Goal: Task Accomplishment & Management: Use online tool/utility

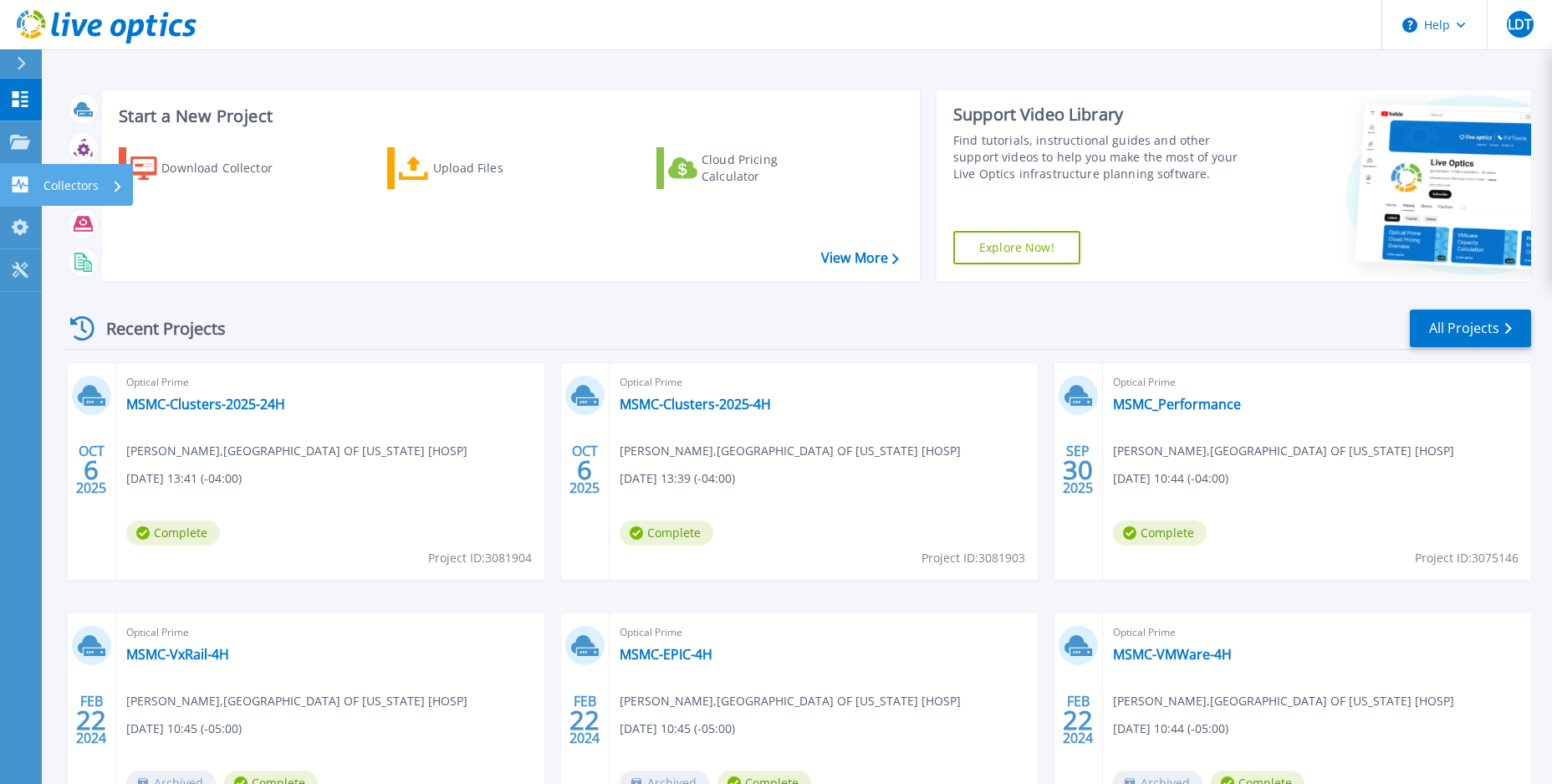
click at [72, 181] on p "Collectors" at bounding box center [70, 185] width 55 height 43
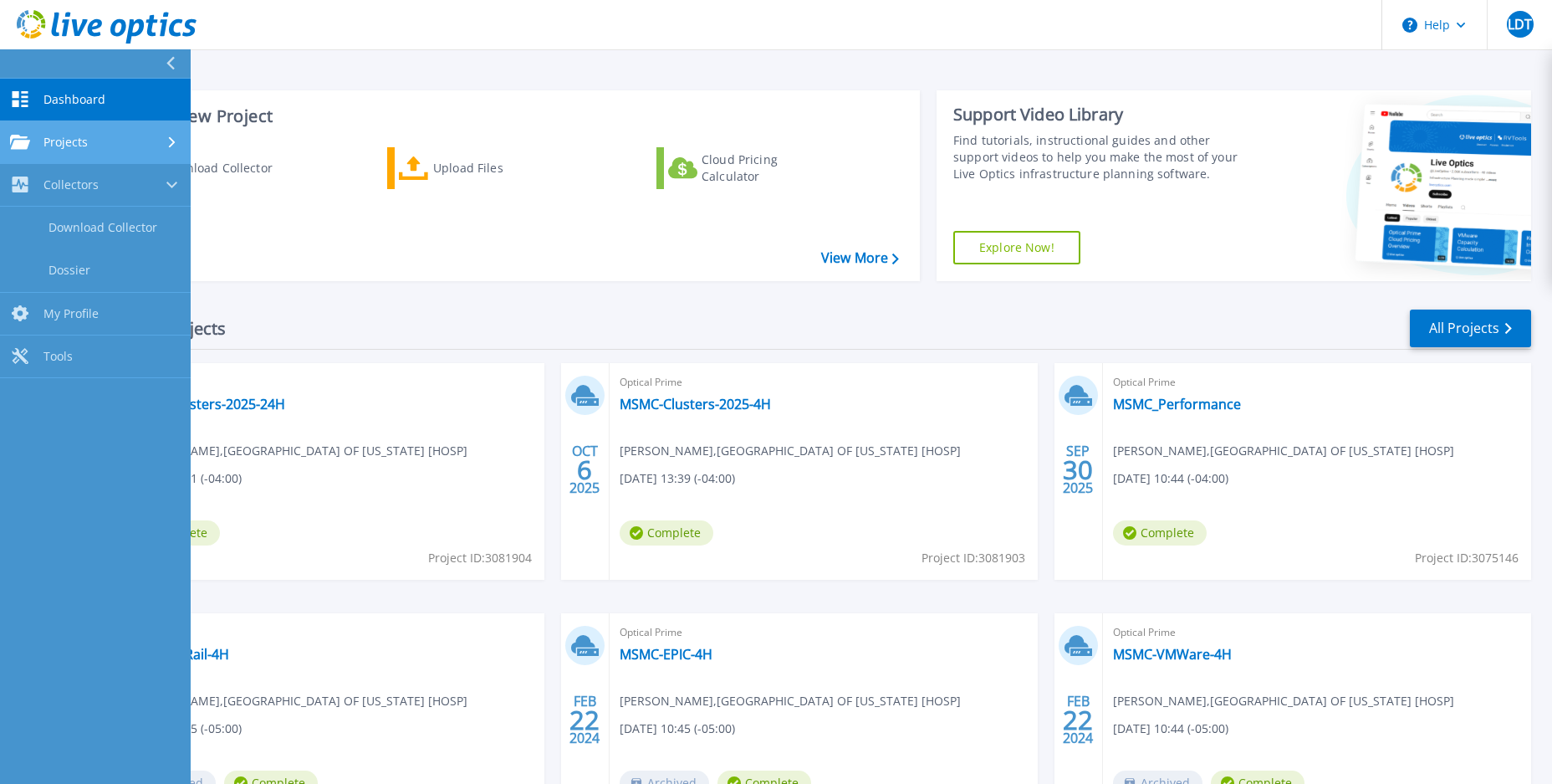
click at [77, 142] on span "Projects" at bounding box center [65, 142] width 44 height 15
click at [48, 96] on span "Dashboard" at bounding box center [74, 100] width 62 height 15
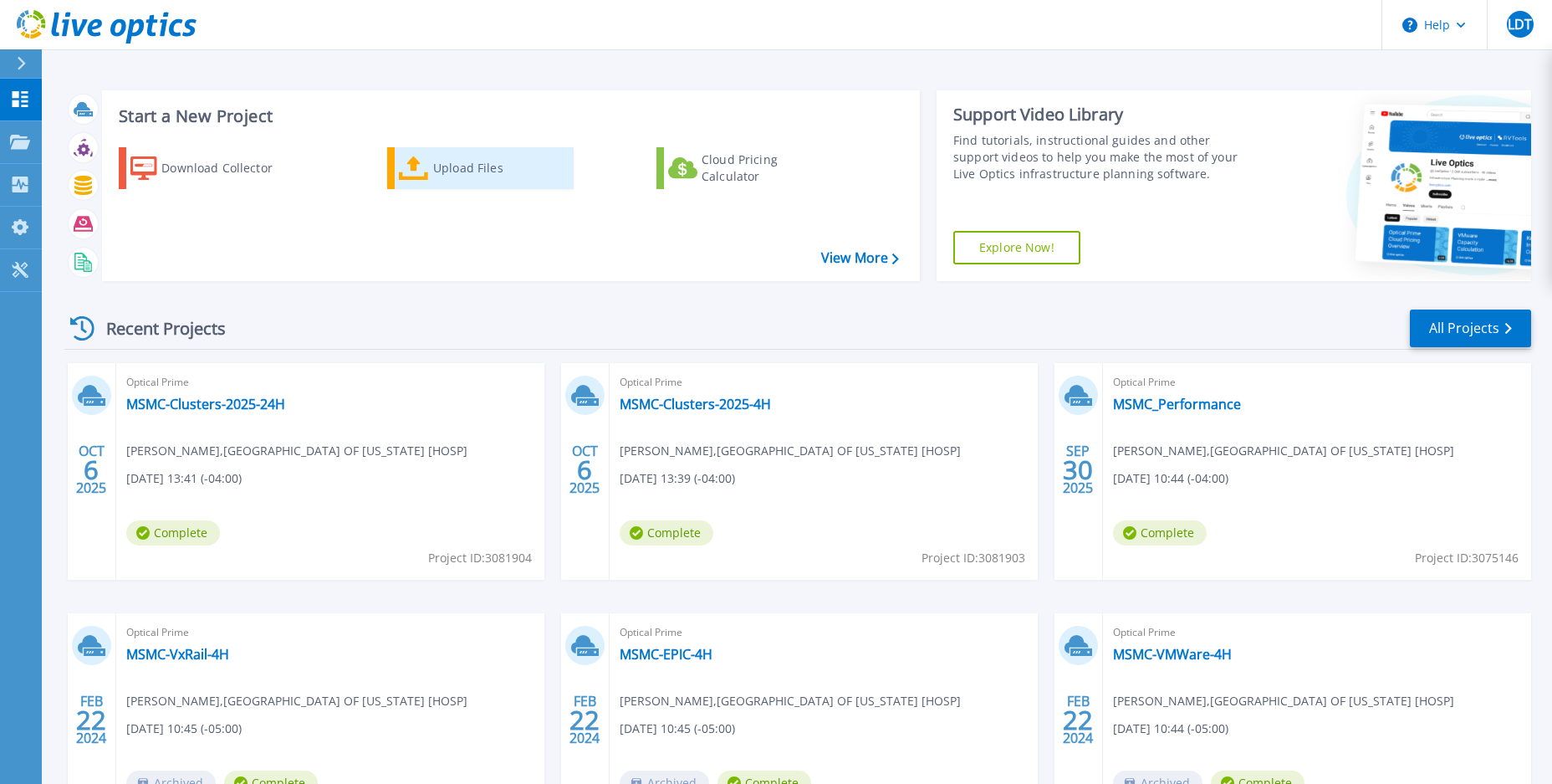
click at [459, 178] on div "Upload Files" at bounding box center [500, 168] width 134 height 34
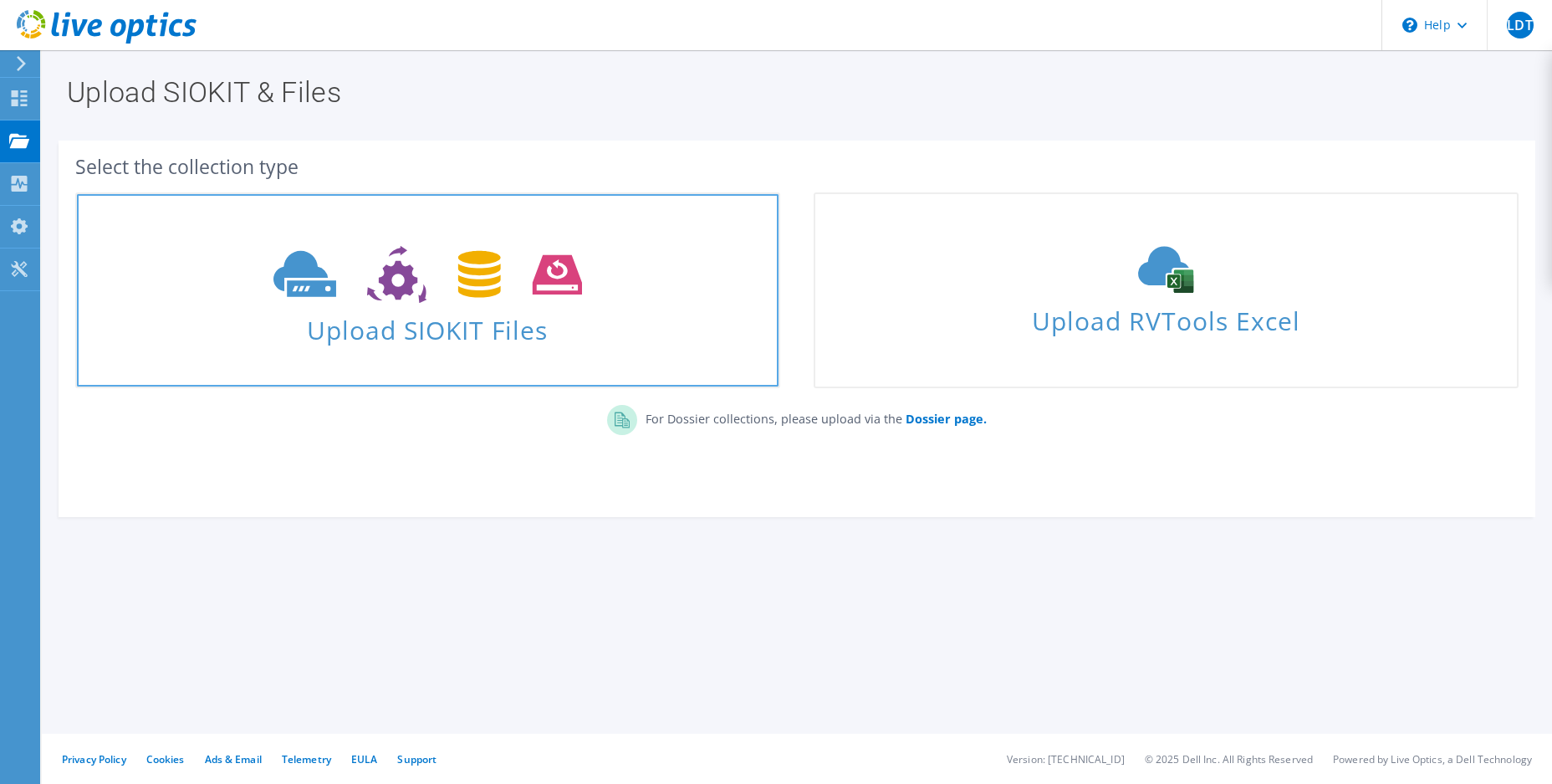
click at [431, 330] on span "Upload SIOKIT Files" at bounding box center [428, 324] width 702 height 36
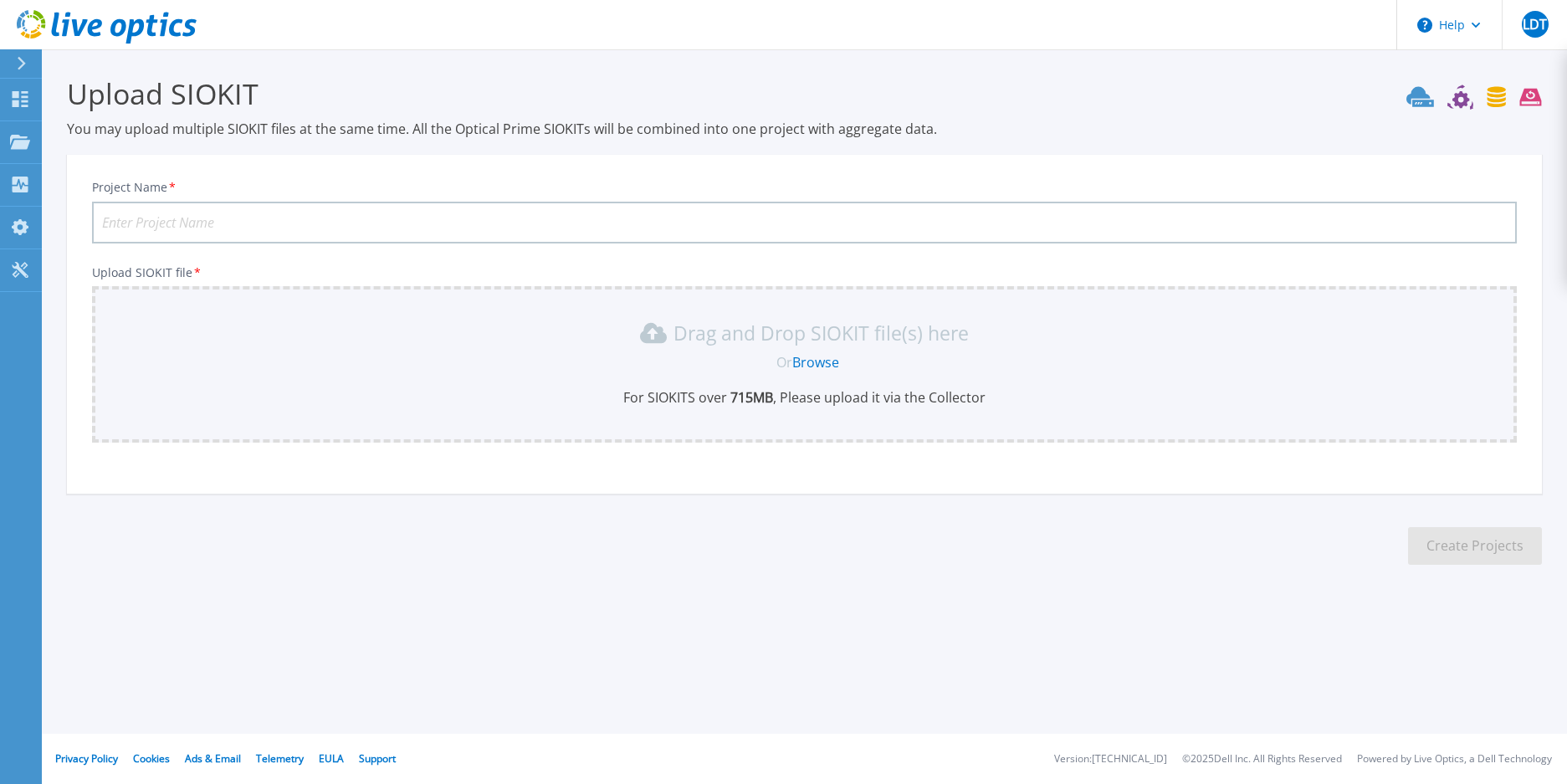
click at [830, 359] on link "Browse" at bounding box center [815, 361] width 47 height 18
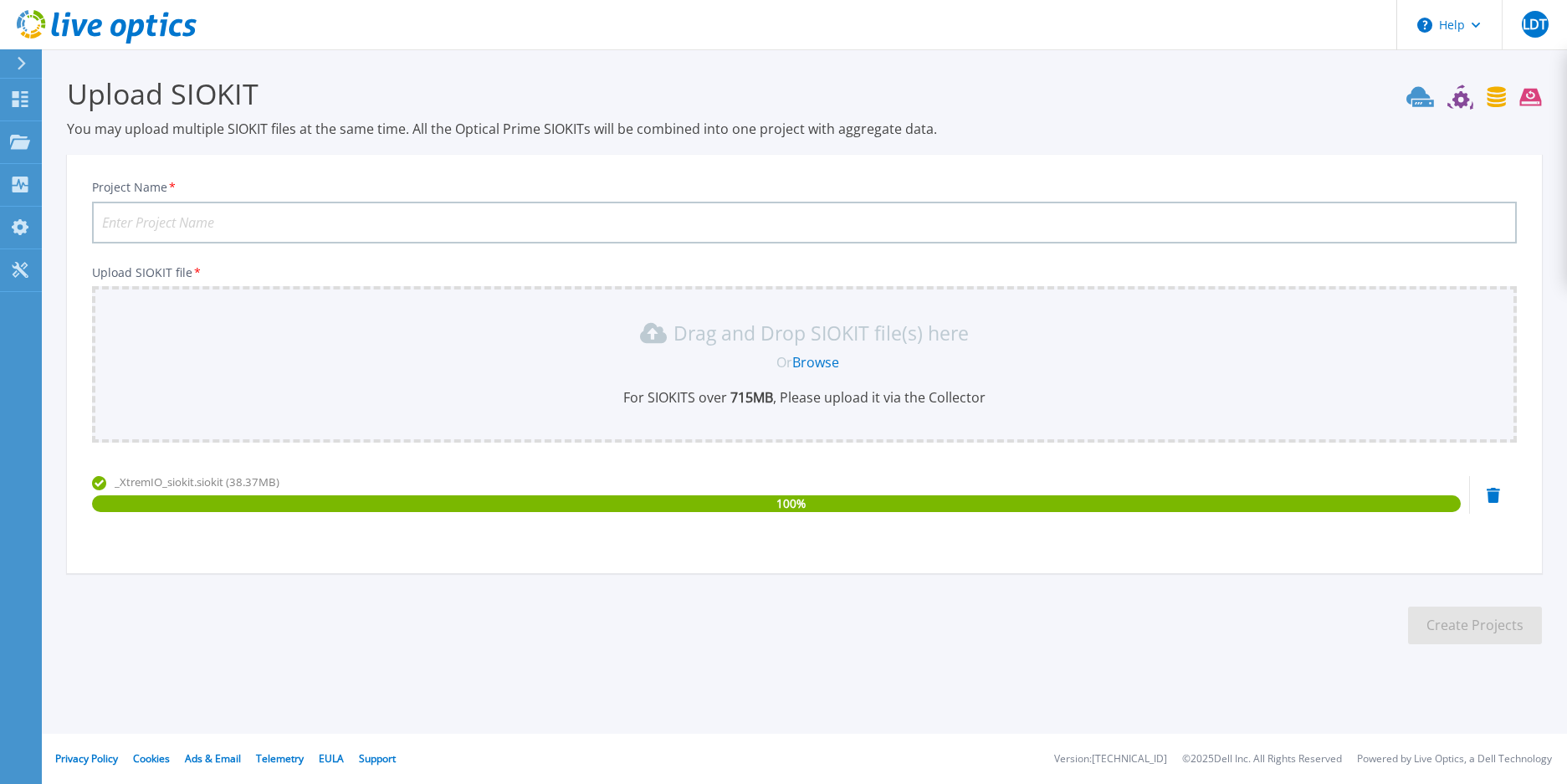
click at [234, 226] on input "Project Name *" at bounding box center [805, 223] width 1425 height 42
type input "MSMC-2025-XtremeIO"
click at [1460, 625] on button "Create Projects" at bounding box center [1475, 625] width 134 height 37
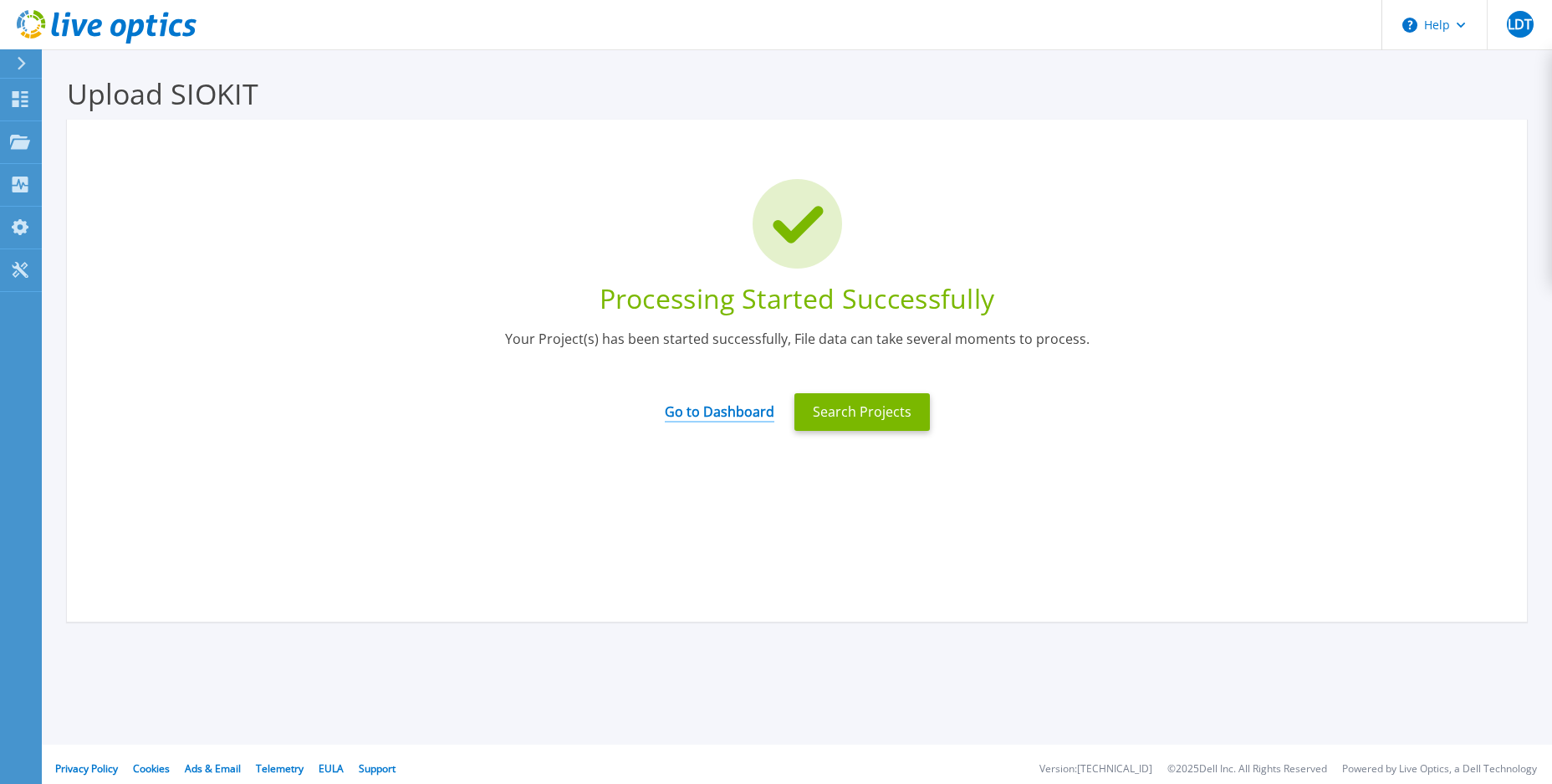
click at [715, 411] on link "Go to Dashboard" at bounding box center [720, 406] width 110 height 33
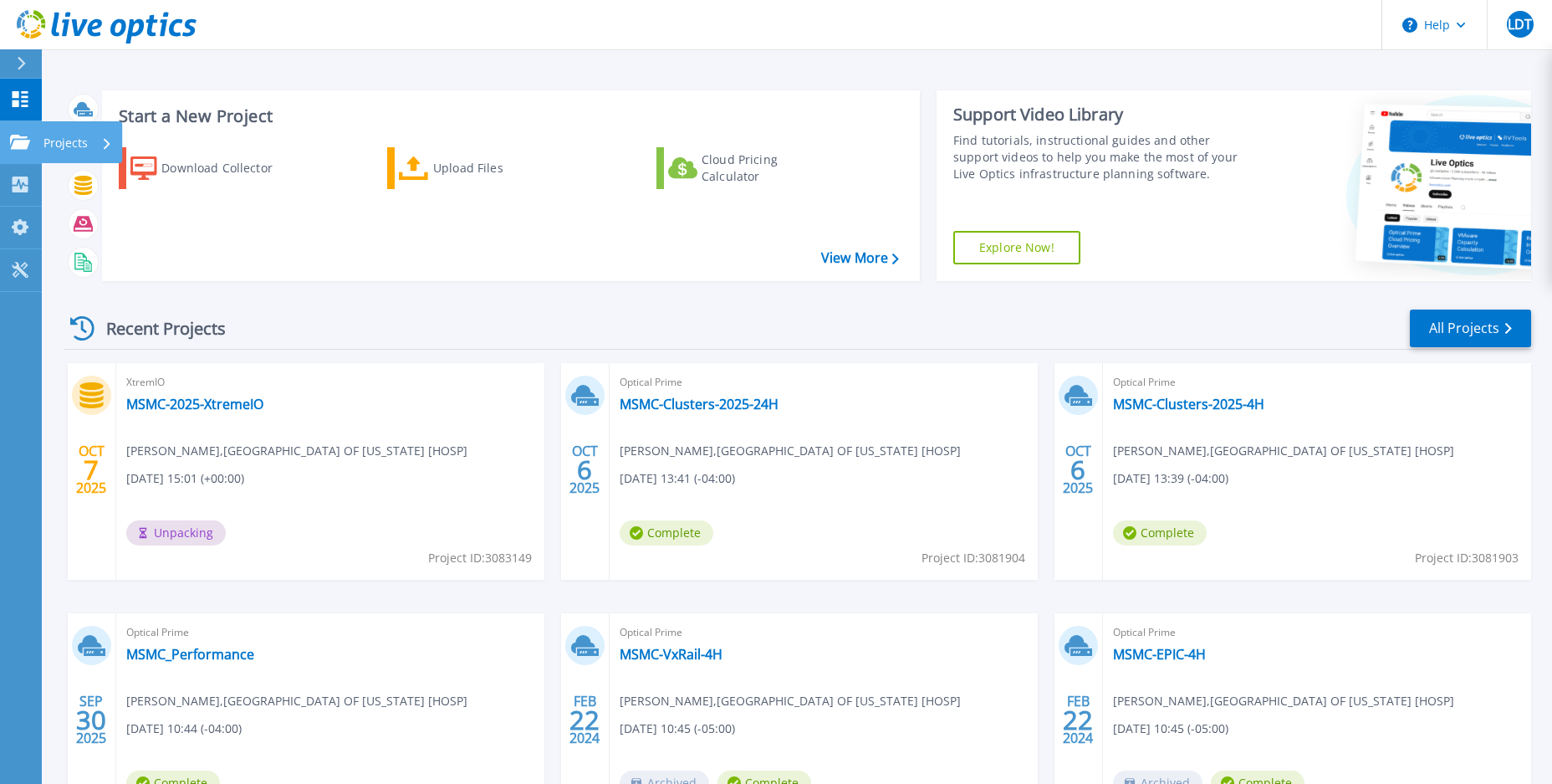
click at [17, 145] on icon at bounding box center [19, 141] width 20 height 14
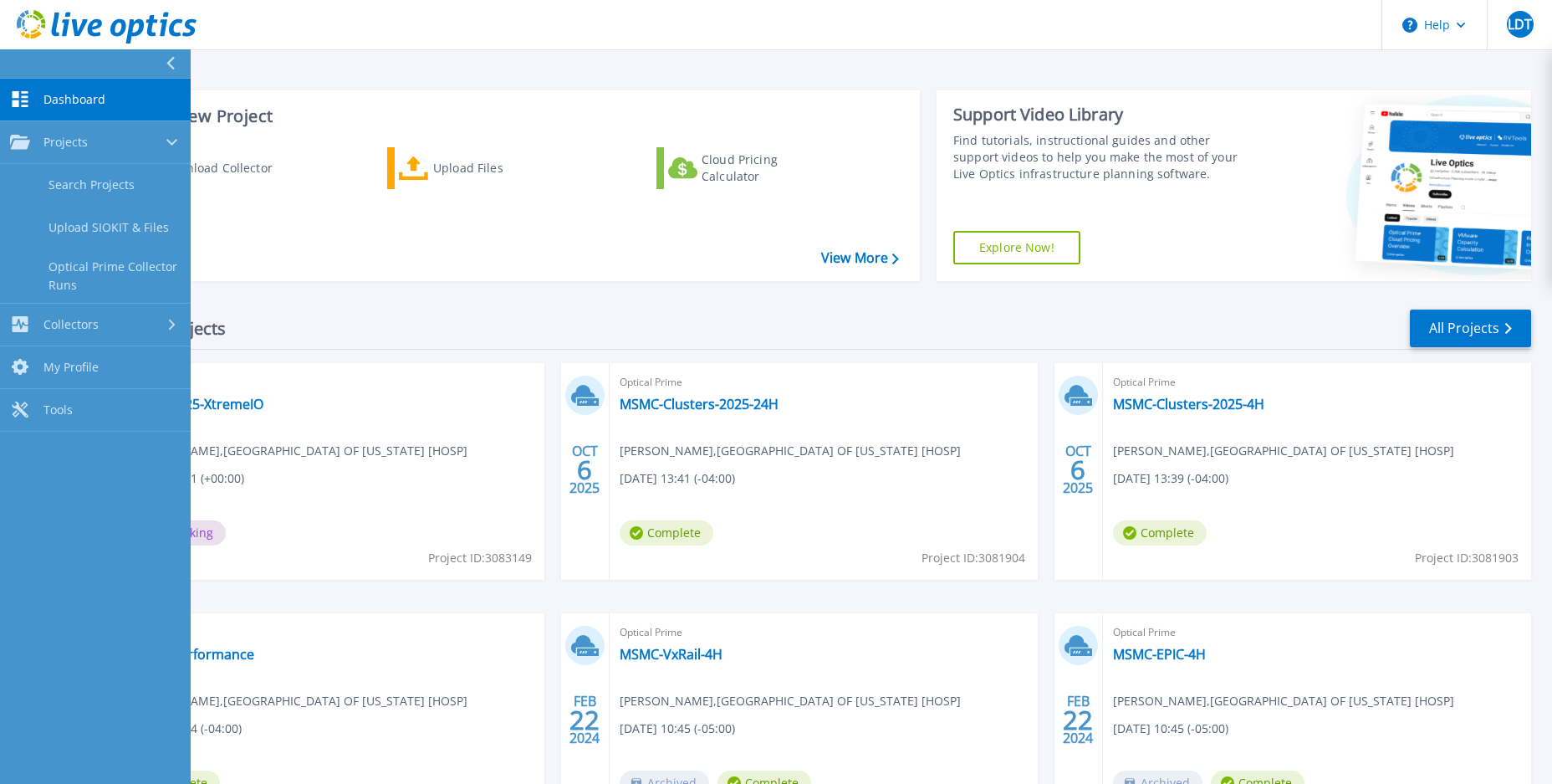
click at [58, 103] on span "Dashboard" at bounding box center [74, 100] width 62 height 15
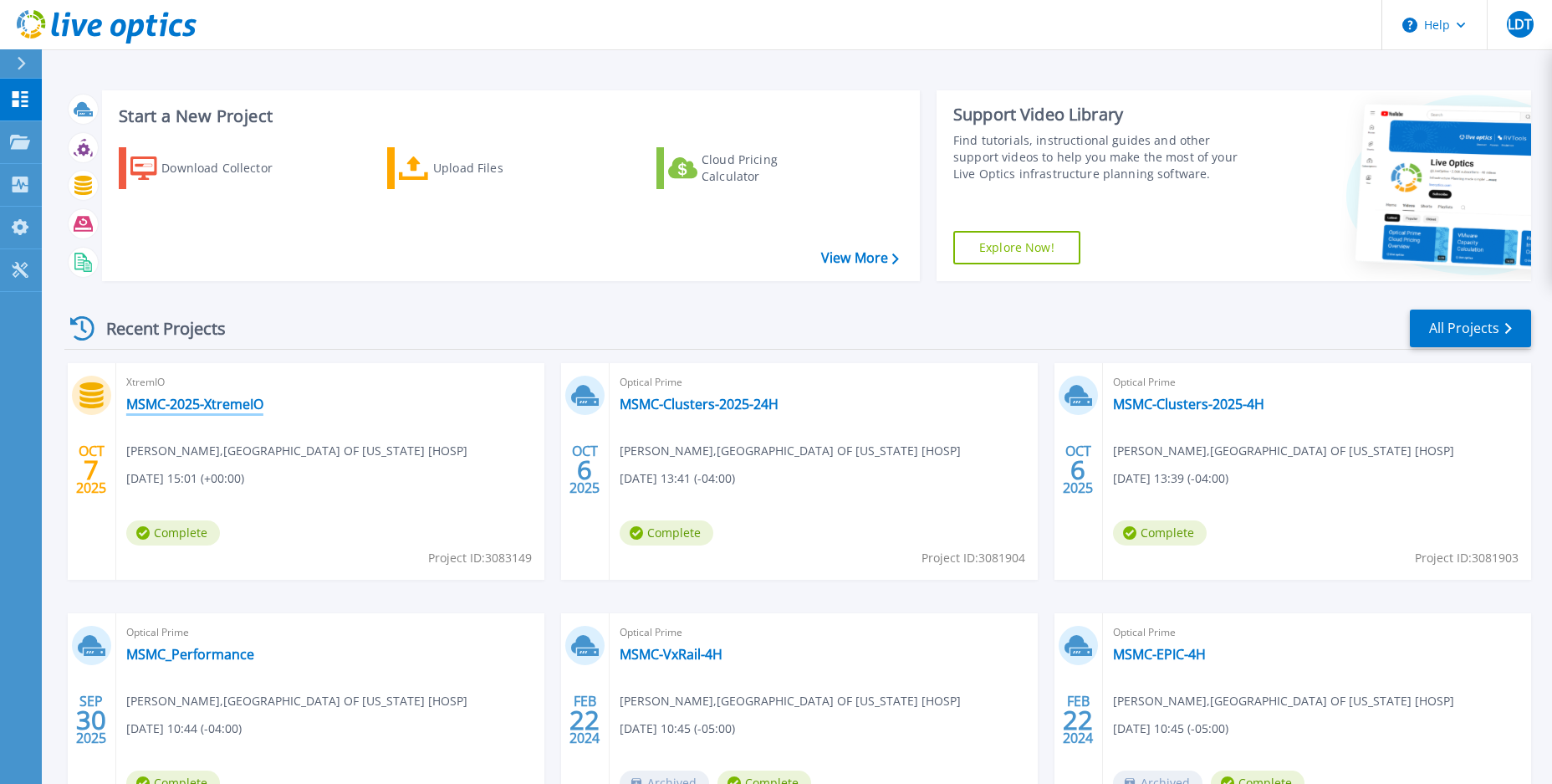
click at [216, 401] on link "MSMC-2025-XtremeIO" at bounding box center [194, 404] width 137 height 16
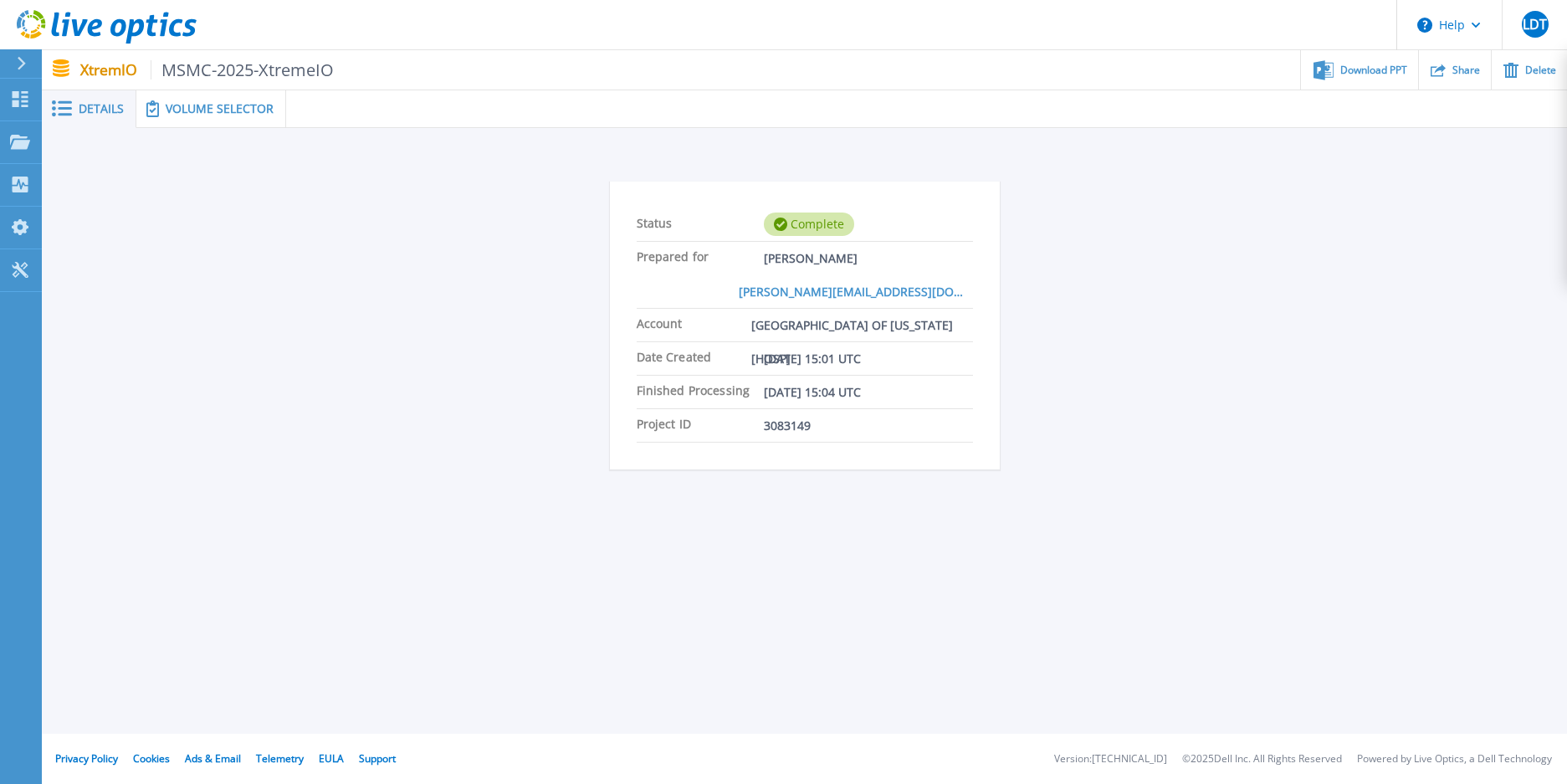
click at [222, 114] on span "Volume Selector" at bounding box center [219, 109] width 108 height 12
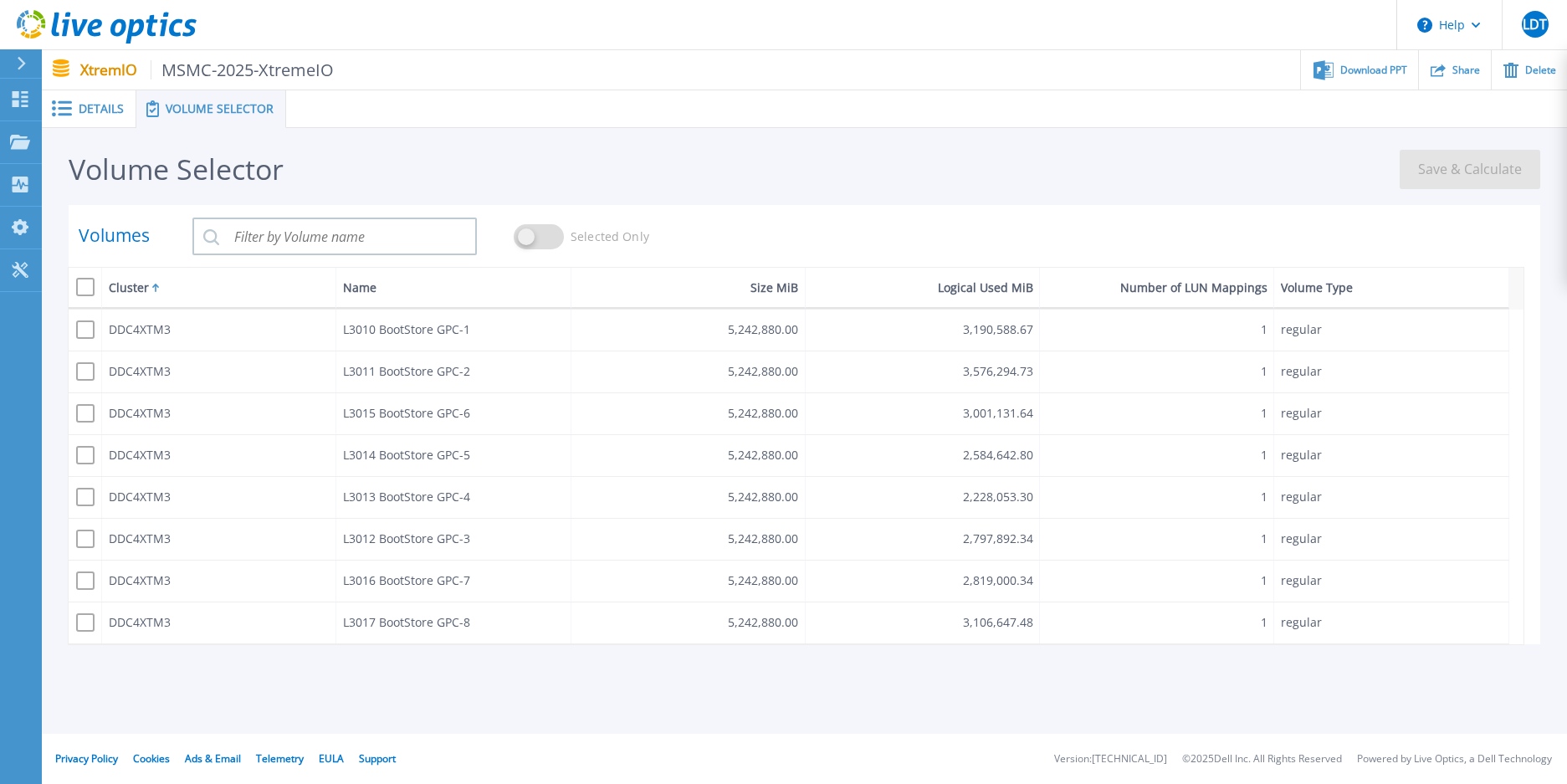
click at [99, 113] on span "Details" at bounding box center [101, 109] width 45 height 12
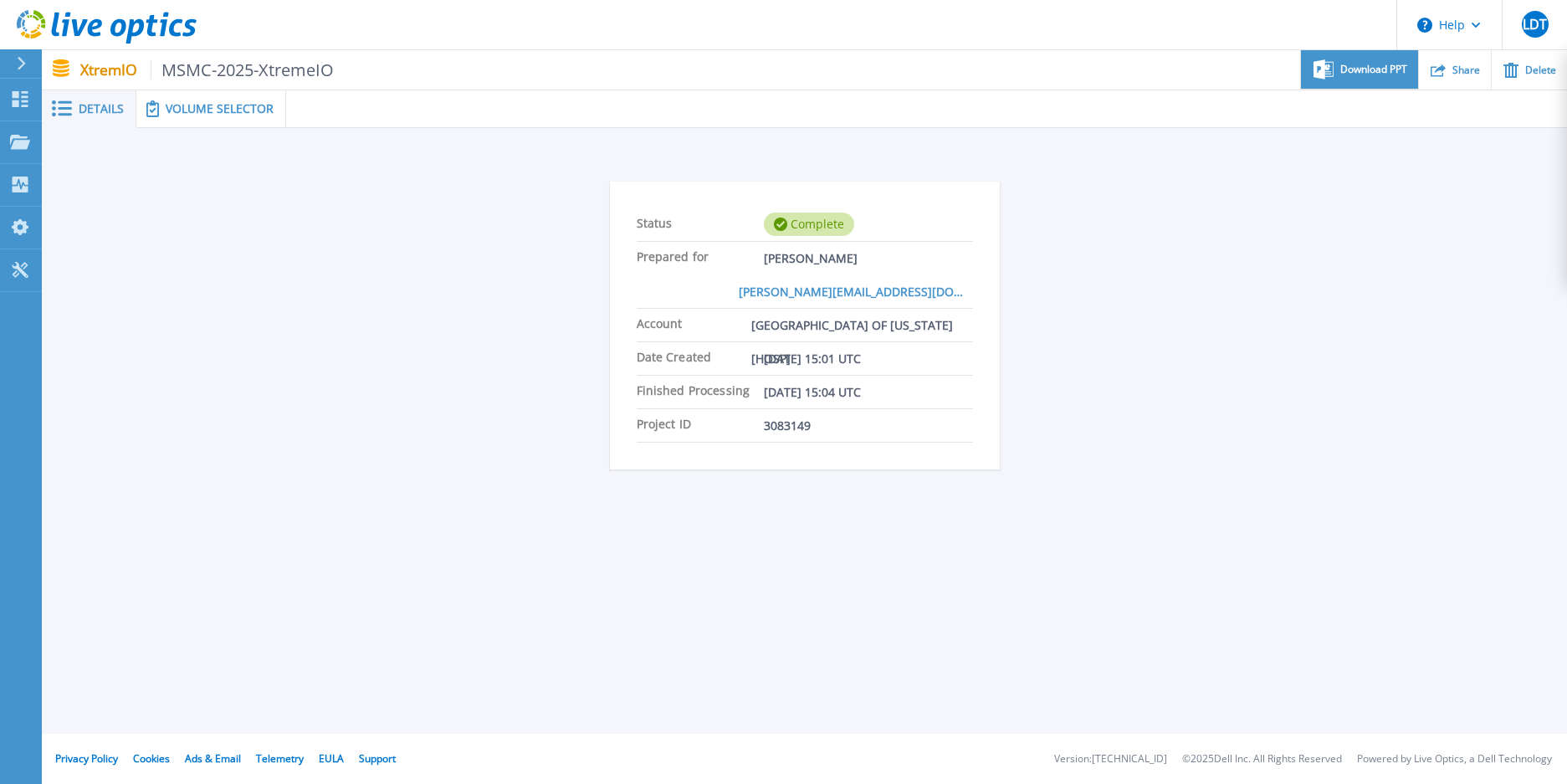
click at [1343, 82] on div "Download PPT" at bounding box center [1358, 69] width 116 height 39
click at [50, 100] on p "Dashboard" at bounding box center [74, 100] width 62 height 43
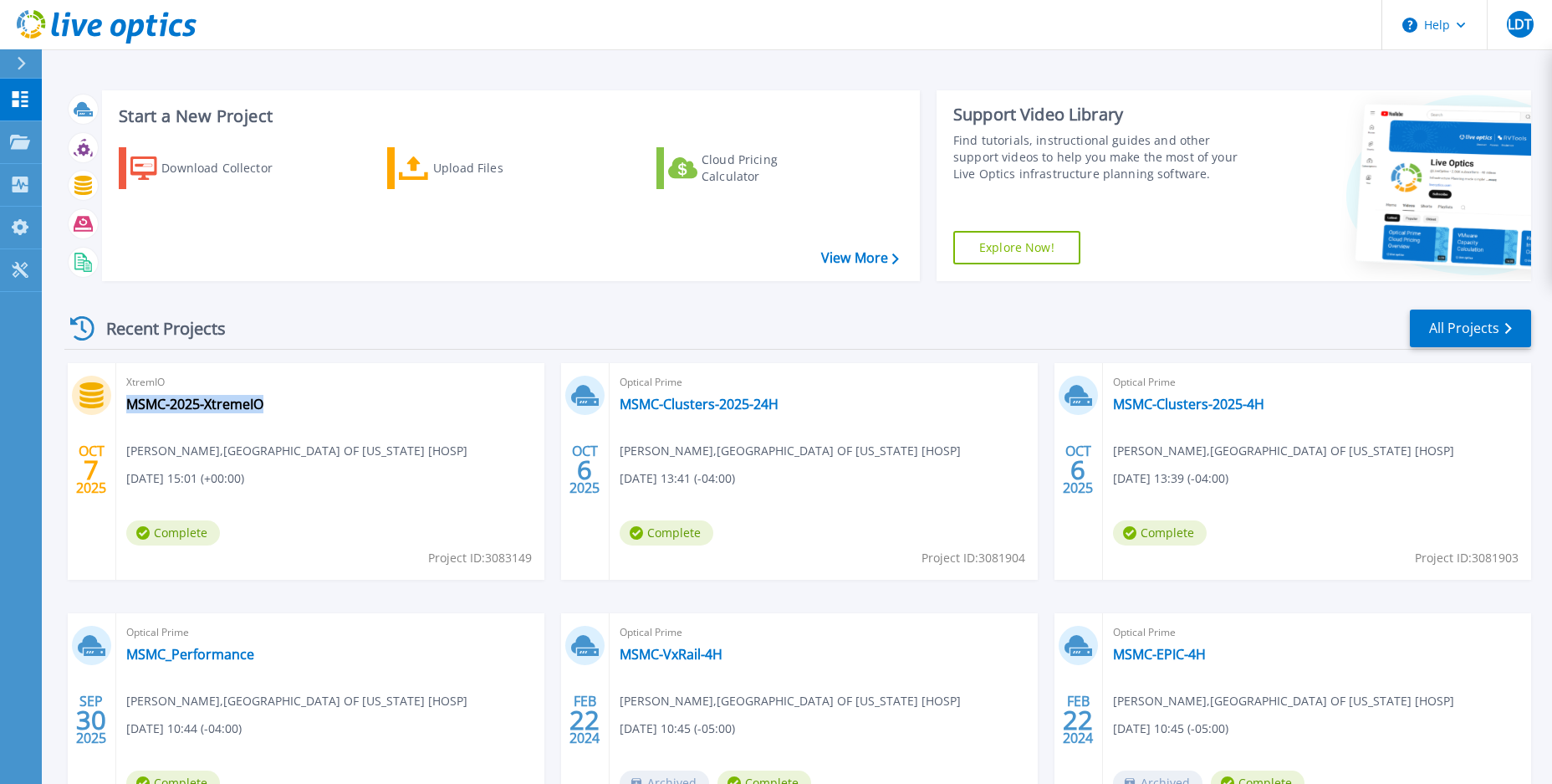
drag, startPoint x: 275, startPoint y: 413, endPoint x: 124, endPoint y: 412, distance: 151.0
click at [124, 412] on div "XtremIO MSMC-2025-XtremeIO [PERSON_NAME] , [GEOGRAPHIC_DATA] OF [US_STATE] [HOS…" at bounding box center [331, 471] width 429 height 216
copy link "MSMC-2025-XtremeIO"
click at [795, 417] on div "Optical Prime MSMC-Clusters-2025-24H [PERSON_NAME] , [GEOGRAPHIC_DATA] OF [US_S…" at bounding box center [825, 471] width 429 height 216
drag, startPoint x: 901, startPoint y: 421, endPoint x: 891, endPoint y: 421, distance: 10.0
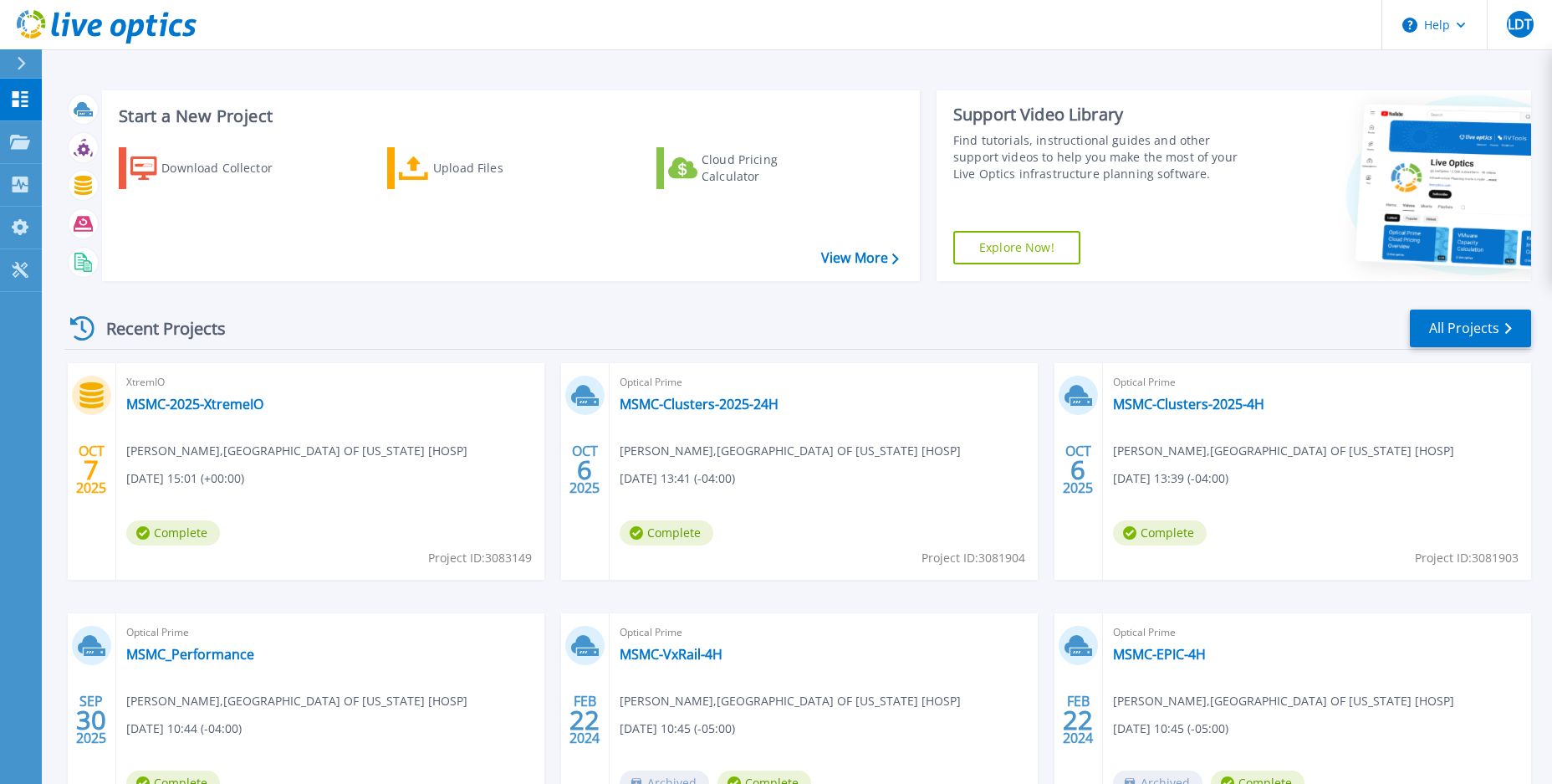
click at [896, 421] on div "Optical Prime MSMC-Clusters-2025-24H [PERSON_NAME] , [GEOGRAPHIC_DATA] OF [US_S…" at bounding box center [825, 471] width 429 height 216
drag, startPoint x: 784, startPoint y: 404, endPoint x: 621, endPoint y: 405, distance: 163.0
click at [621, 405] on div "Optical Prime MSMC-Clusters-2025-24H [PERSON_NAME] , [GEOGRAPHIC_DATA] OF [US_S…" at bounding box center [825, 471] width 429 height 216
copy link "MSMC-Clusters-2025-24H"
click at [653, 252] on div "Download Collector Upload Files Cloud Pricing Calculator" at bounding box center [508, 203] width 806 height 138
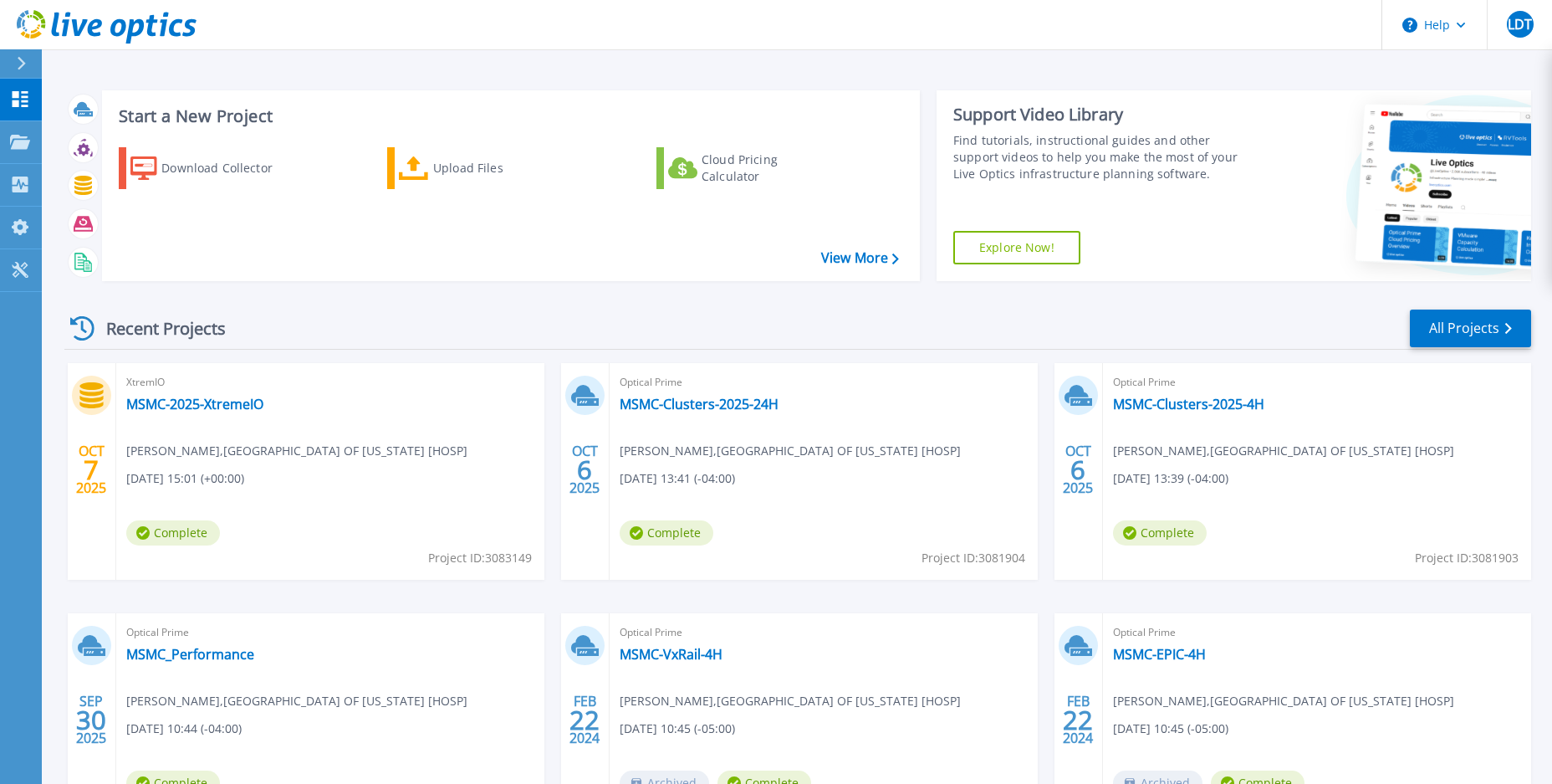
drag, startPoint x: 724, startPoint y: 408, endPoint x: 623, endPoint y: 271, distance: 170.2
click at [623, 271] on div "Download Collector Upload Files Cloud Pricing Calculator" at bounding box center [508, 203] width 806 height 138
drag, startPoint x: 782, startPoint y: 408, endPoint x: 621, endPoint y: 406, distance: 161.0
click at [621, 406] on div "Optical Prime MSMC-Clusters-2025-24H Leonardo Del Toro , MOUNT SINAI MEDICAL CE…" at bounding box center [825, 471] width 429 height 216
copy link "MSMC-Clusters-2025-24H"
